Goal: Register for event/course

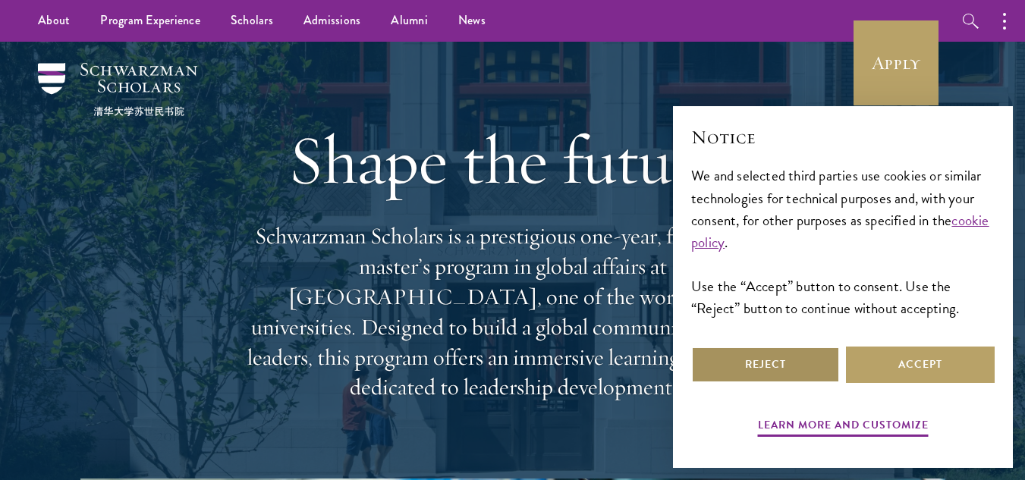
click at [781, 364] on button "Reject" at bounding box center [765, 365] width 149 height 36
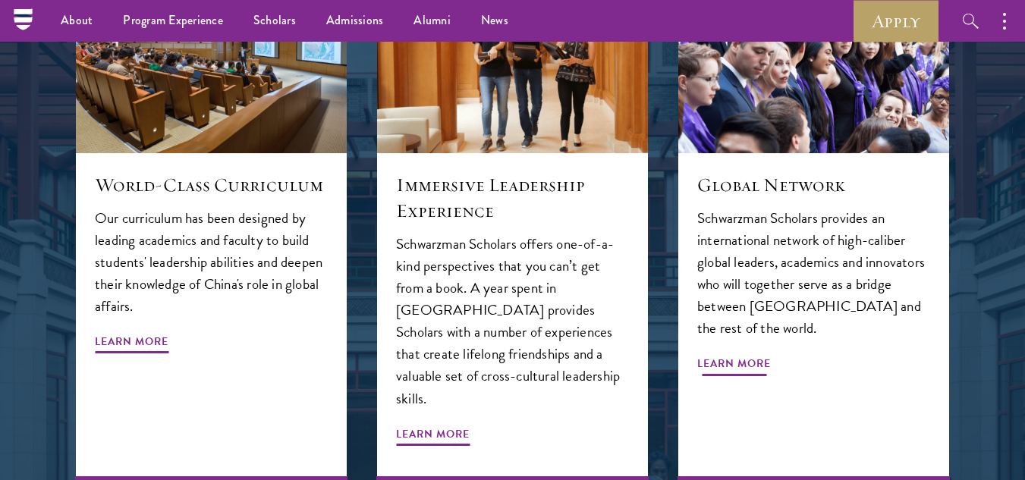
scroll to position [1669, 0]
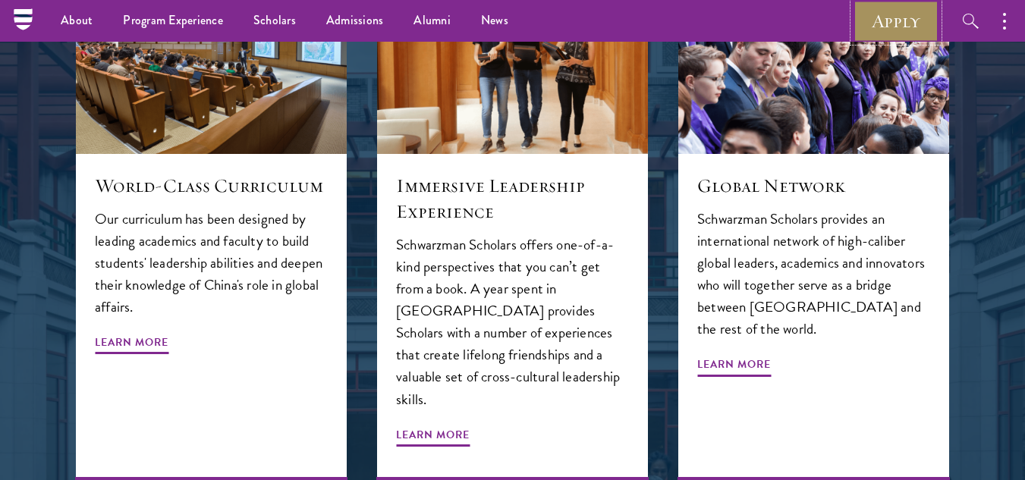
click at [875, 27] on link "Apply" at bounding box center [895, 21] width 85 height 42
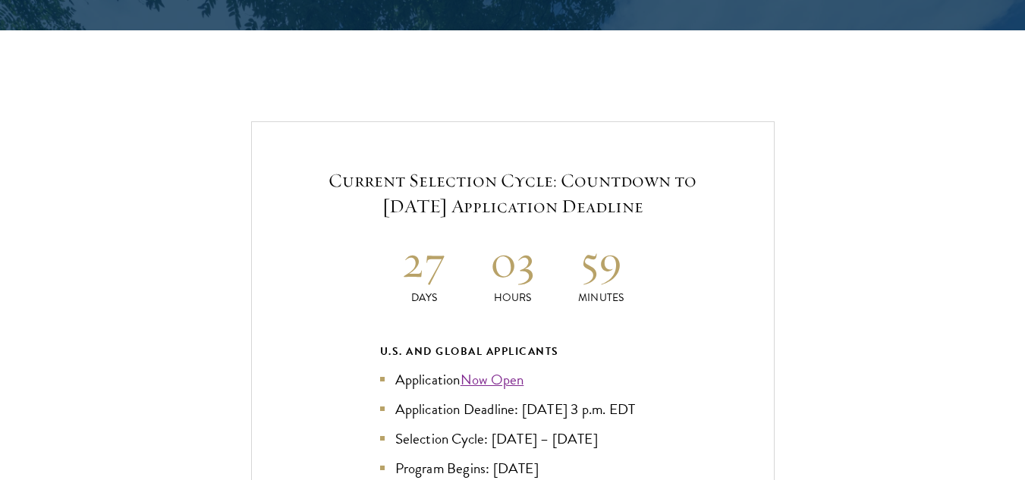
scroll to position [3186, 0]
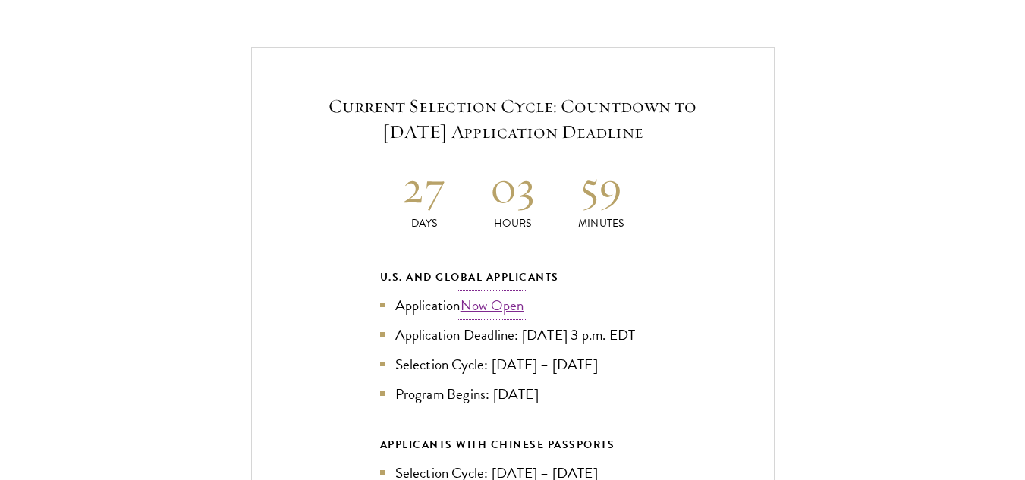
click at [504, 294] on link "Now Open" at bounding box center [492, 305] width 64 height 22
click at [498, 294] on link "Now Open" at bounding box center [492, 305] width 64 height 22
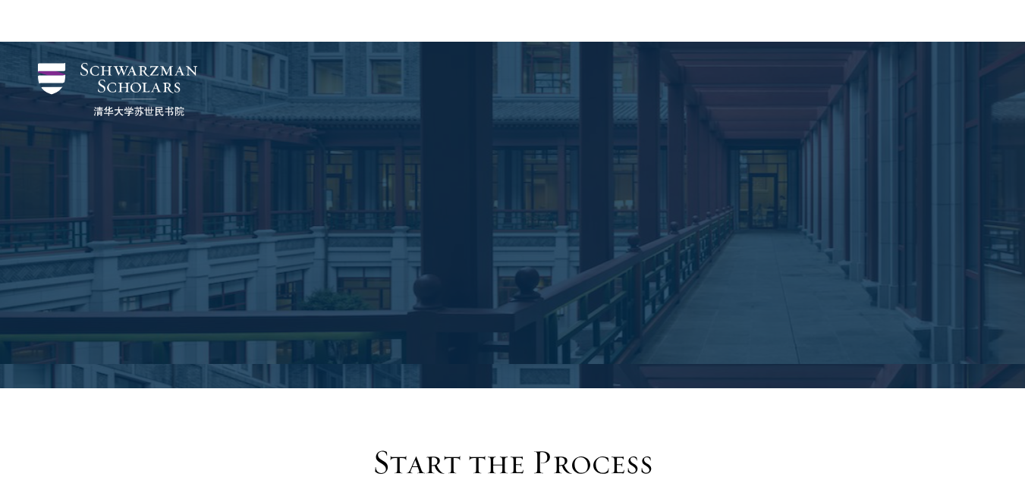
scroll to position [1603, 0]
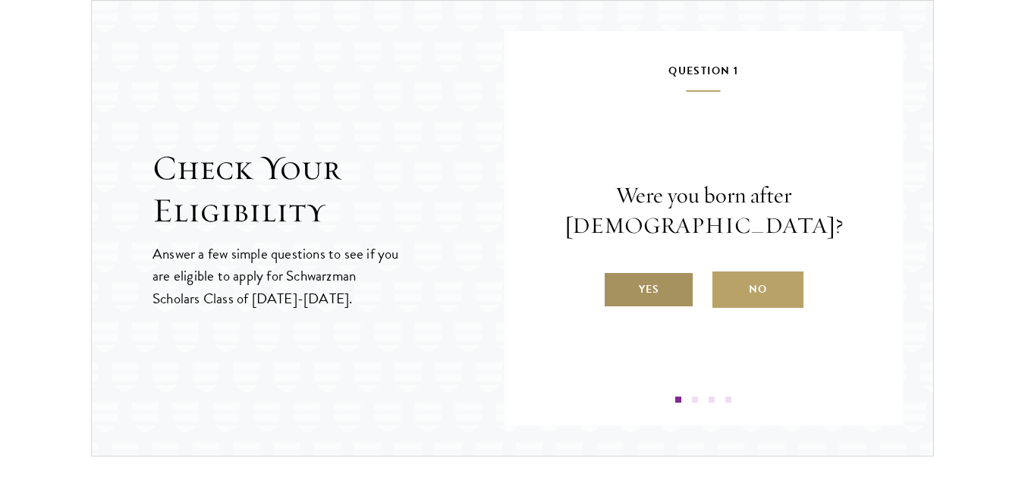
click at [652, 290] on label "Yes" at bounding box center [648, 290] width 91 height 36
click at [617, 287] on input "Yes" at bounding box center [610, 280] width 14 height 14
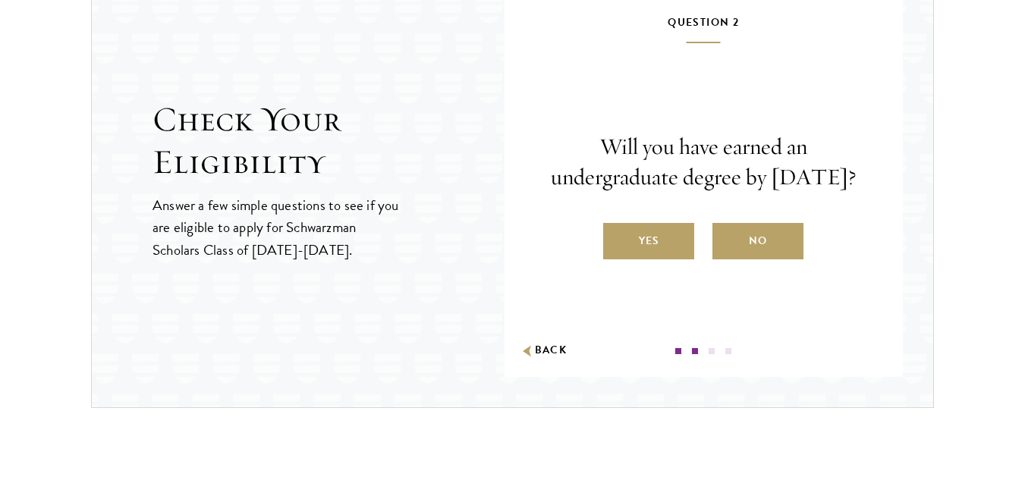
scroll to position [1679, 0]
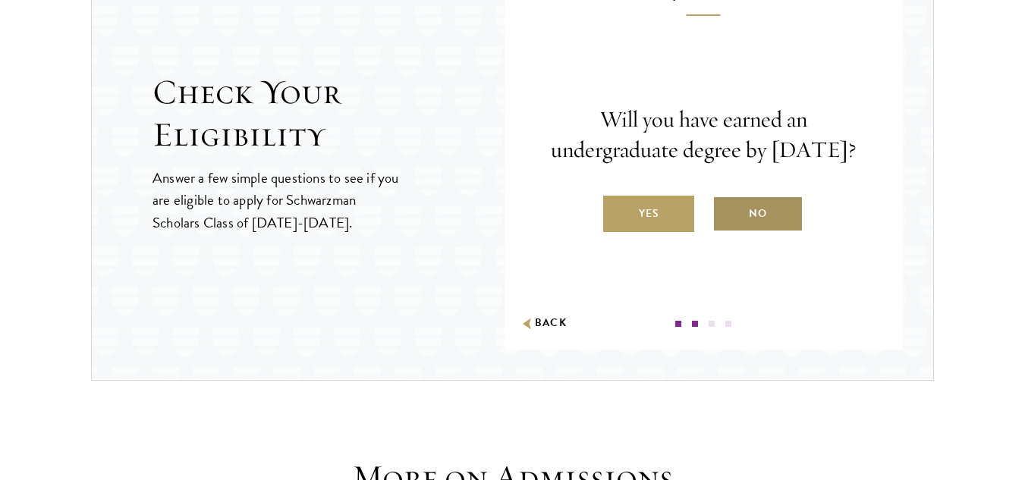
click at [744, 231] on label "No" at bounding box center [757, 214] width 91 height 36
click at [726, 211] on input "No" at bounding box center [719, 204] width 14 height 14
